Goal: Information Seeking & Learning: Find specific page/section

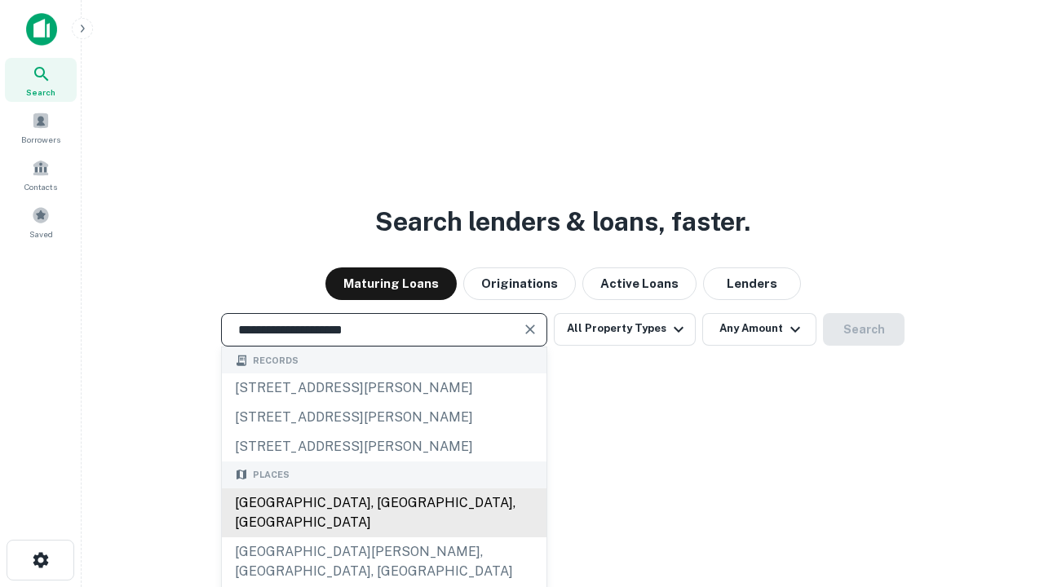
click at [383, 537] on div "[GEOGRAPHIC_DATA], [GEOGRAPHIC_DATA], [GEOGRAPHIC_DATA]" at bounding box center [384, 512] width 324 height 49
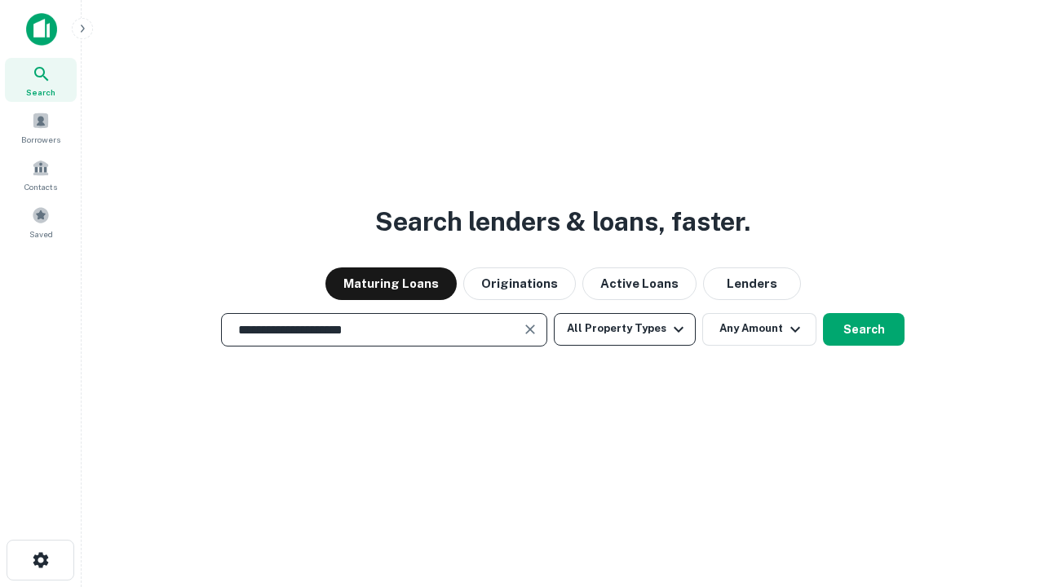
type input "**********"
click at [624, 329] on button "All Property Types" at bounding box center [625, 329] width 142 height 33
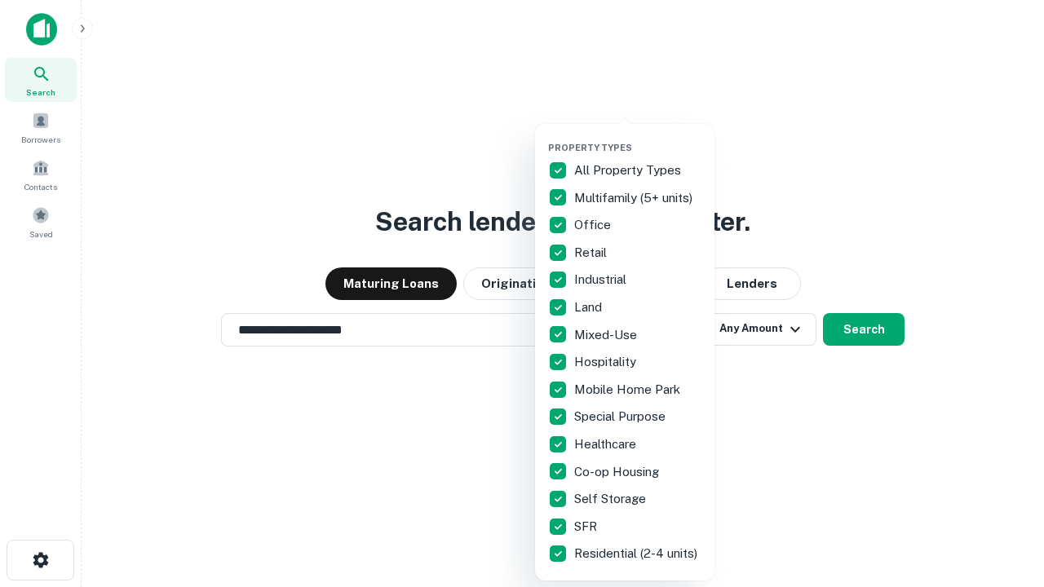
click at [638, 137] on button "button" at bounding box center [637, 137] width 179 height 1
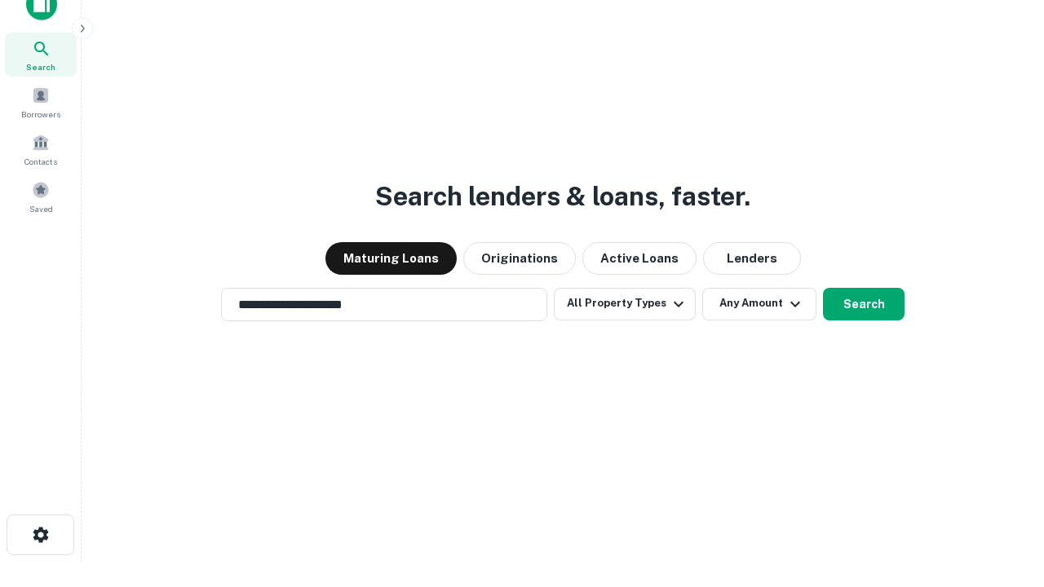
scroll to position [10, 196]
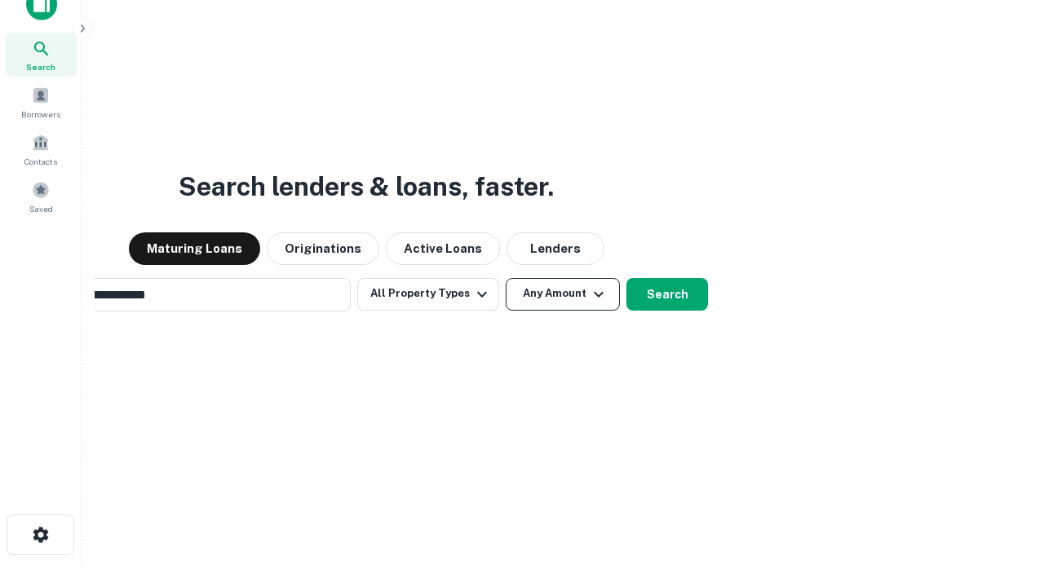
click at [505, 278] on button "Any Amount" at bounding box center [562, 294] width 114 height 33
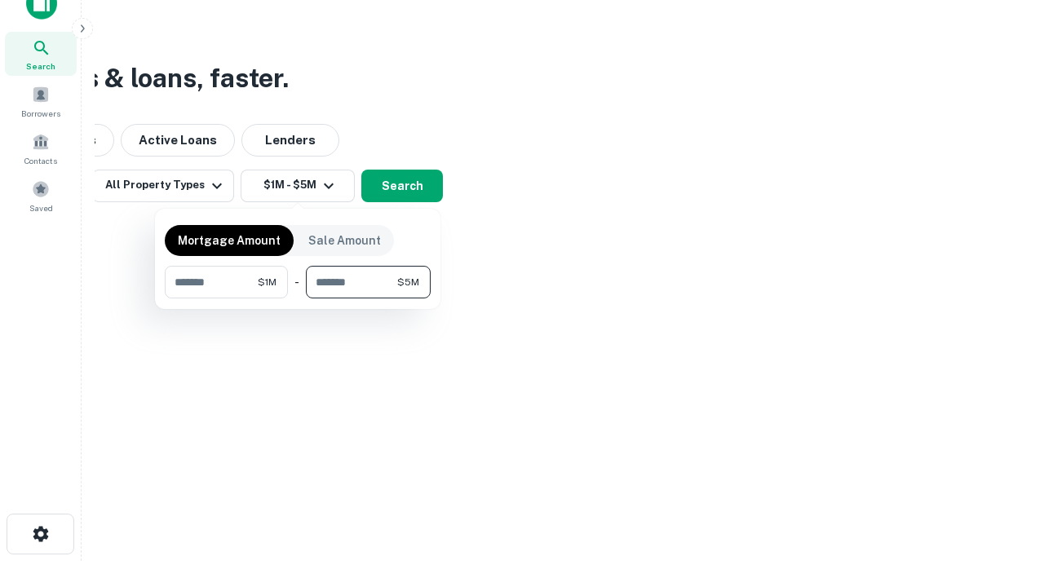
type input "*******"
click at [298, 298] on button "button" at bounding box center [298, 298] width 266 height 1
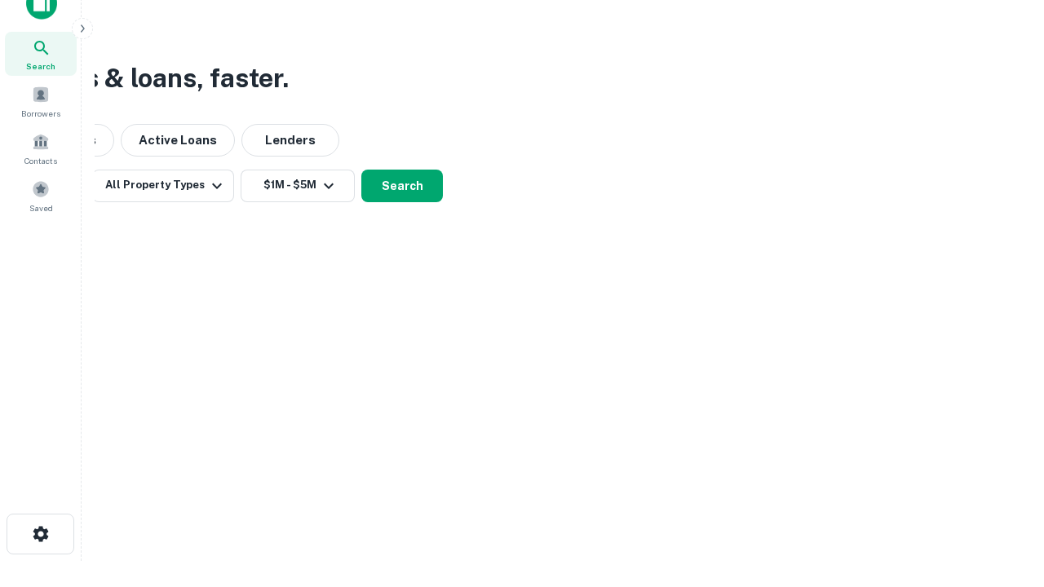
scroll to position [10, 301]
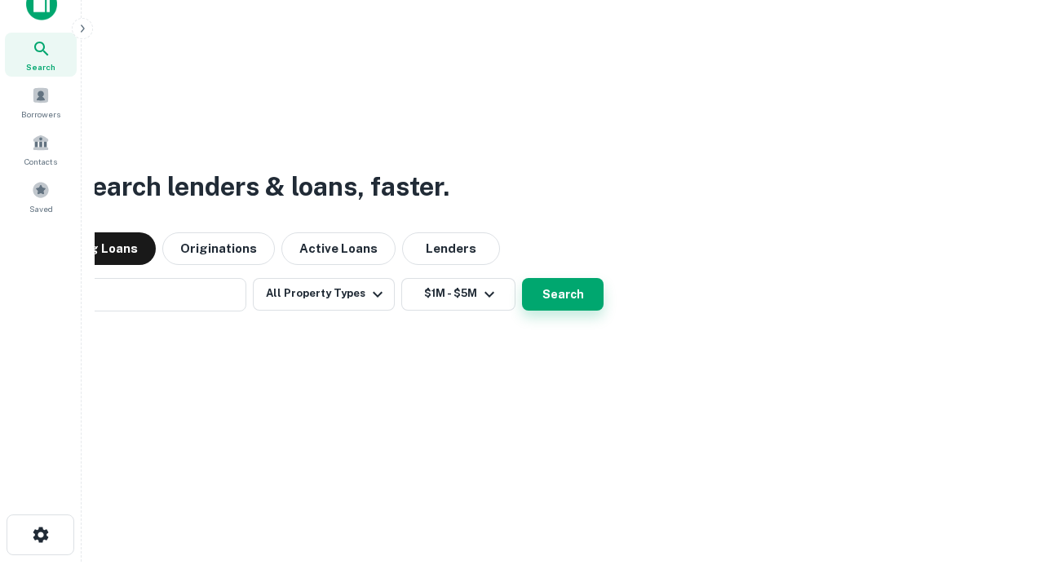
click at [522, 278] on button "Search" at bounding box center [563, 294] width 82 height 33
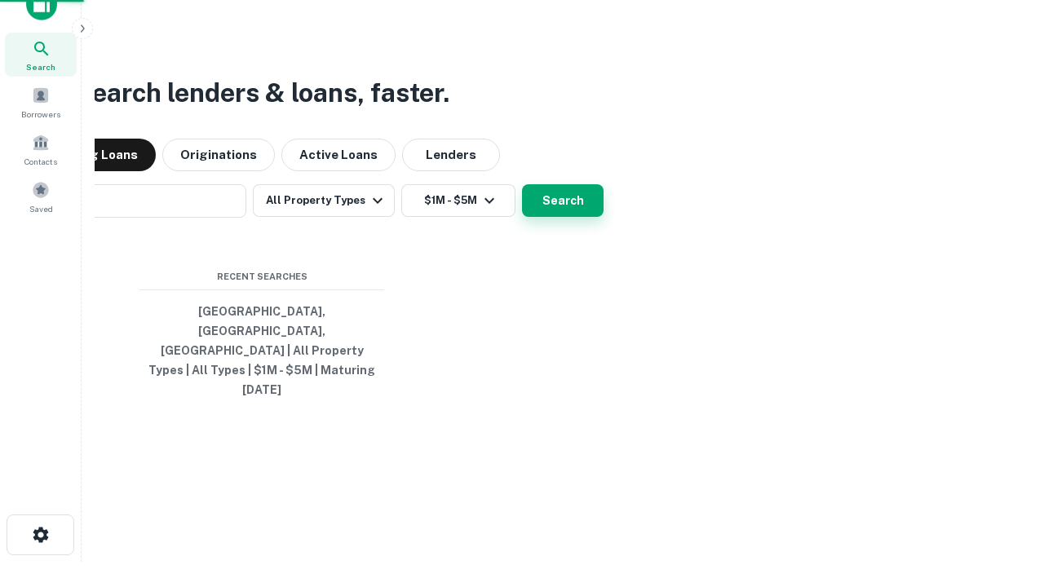
scroll to position [43, 461]
